Goal: Book appointment/travel/reservation

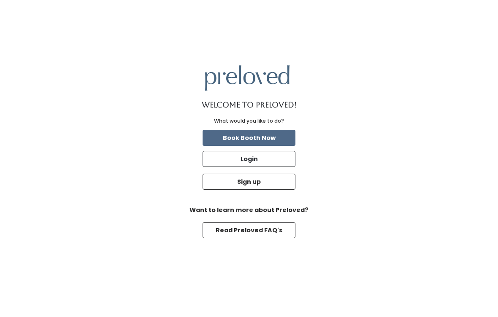
click at [223, 134] on button "Book Booth Now" at bounding box center [249, 138] width 93 height 16
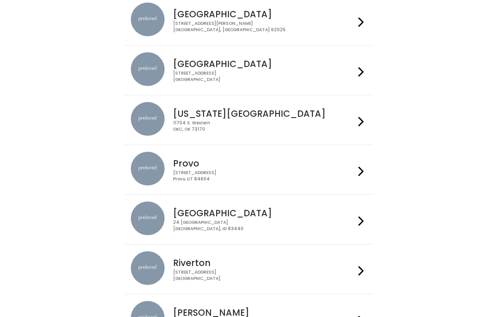
scroll to position [115, 0]
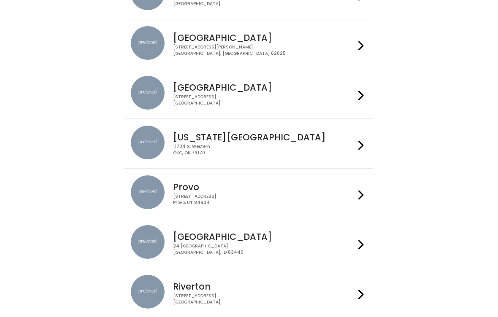
click at [185, 95] on div "[STREET_ADDRESS]" at bounding box center [263, 101] width 181 height 12
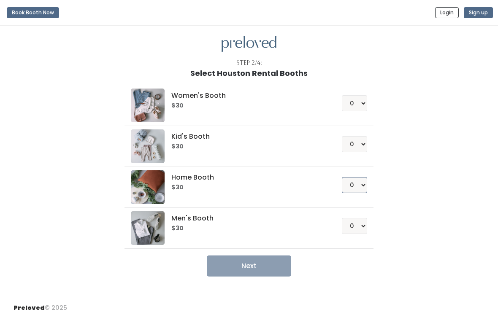
click at [357, 187] on select "0 1 2 3 4" at bounding box center [354, 185] width 25 height 16
select select "1"
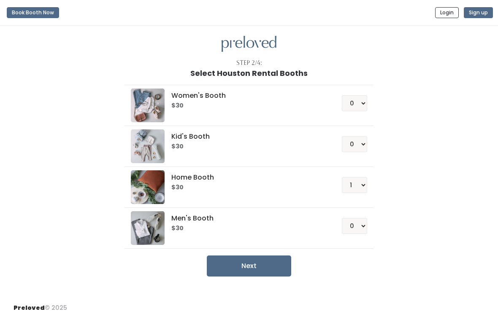
click at [252, 275] on button "Next" at bounding box center [249, 266] width 84 height 21
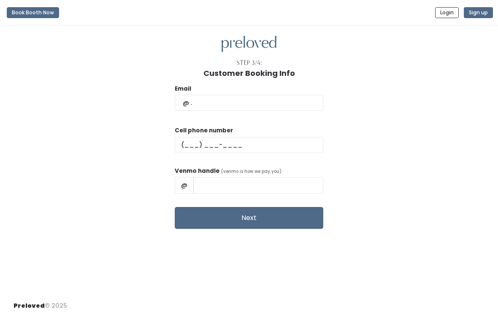
click at [231, 216] on button "Next" at bounding box center [249, 218] width 149 height 22
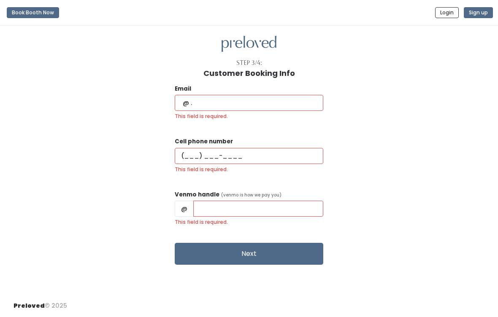
click at [24, 16] on button "Book Booth Now" at bounding box center [33, 12] width 52 height 11
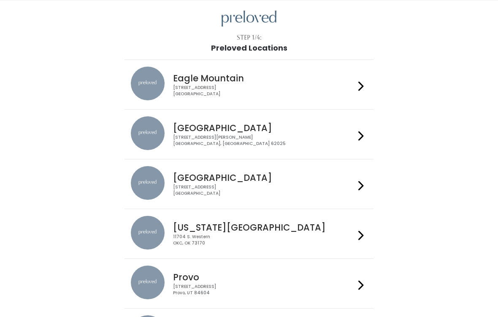
scroll to position [25, 0]
click at [198, 173] on h4 "[GEOGRAPHIC_DATA]" at bounding box center [263, 178] width 181 height 10
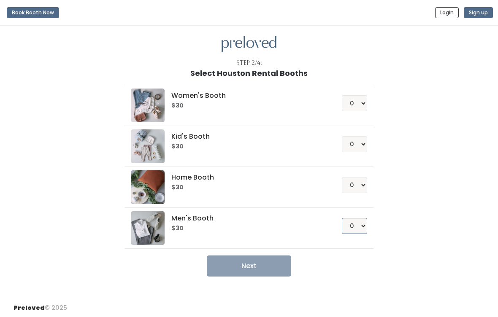
click at [354, 219] on select "0 1 2 3 4" at bounding box center [354, 226] width 25 height 16
select select "2"
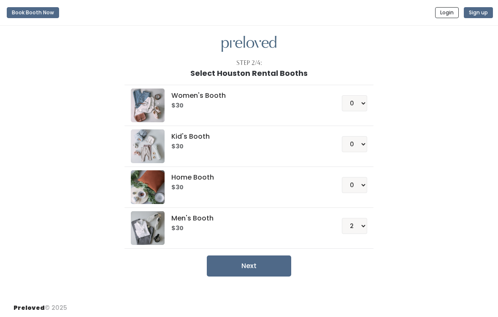
click at [246, 260] on button "Next" at bounding box center [249, 266] width 84 height 21
